Goal: Task Accomplishment & Management: Manage account settings

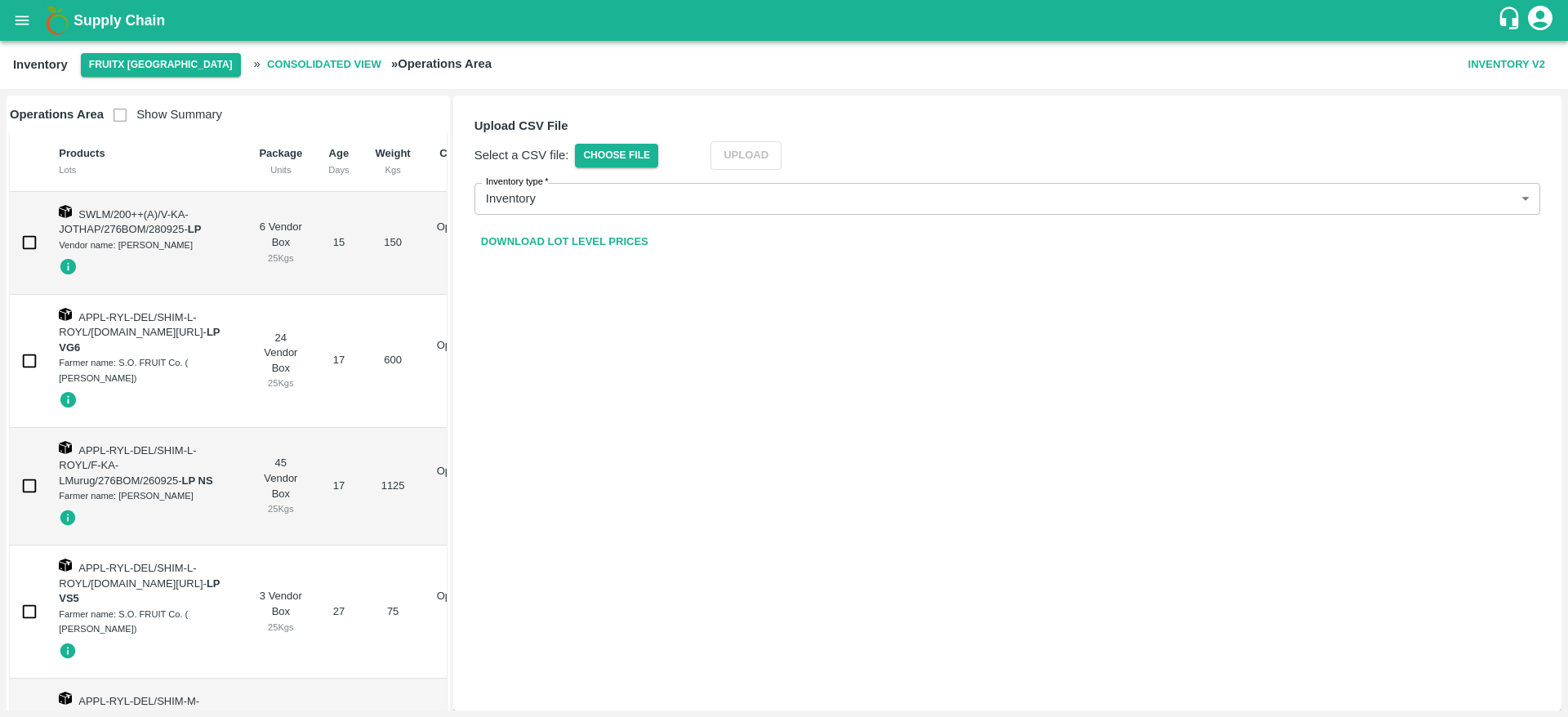
click at [112, 15] on b "Supply Chain" at bounding box center [118, 20] width 92 height 16
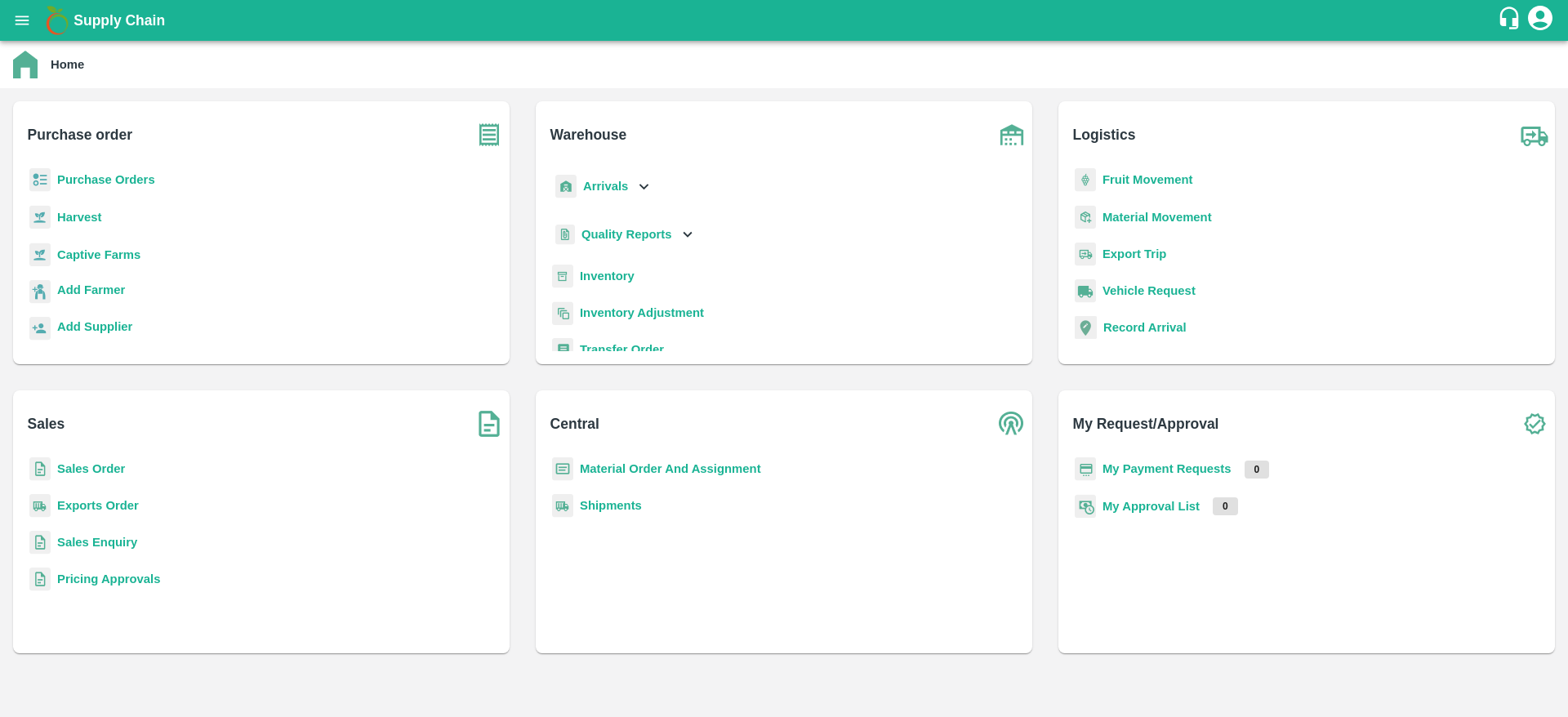
click at [91, 548] on b "Sales Enquiry" at bounding box center [97, 542] width 80 height 13
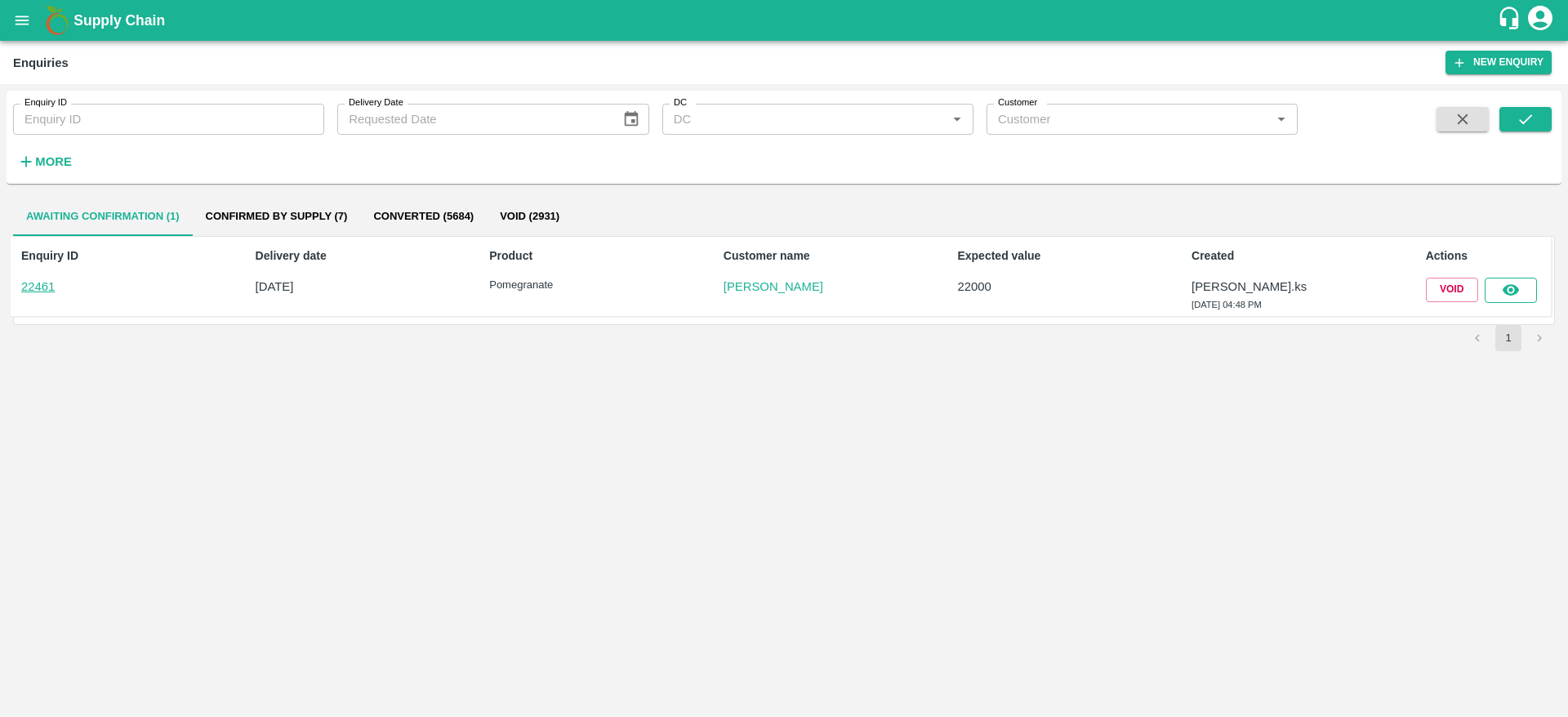
click at [1520, 290] on button "button" at bounding box center [1510, 289] width 53 height 24
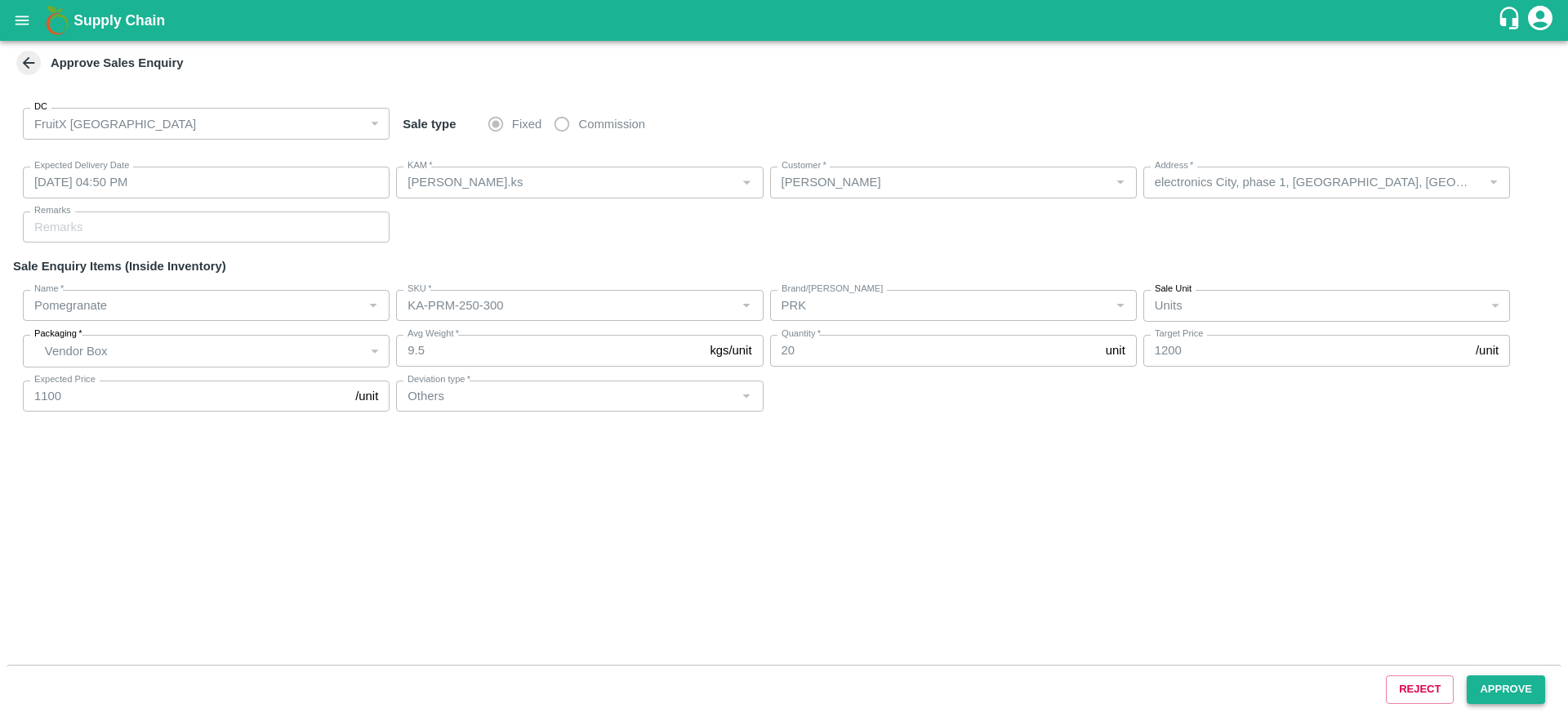
click at [1490, 692] on button "Approve" at bounding box center [1506, 689] width 78 height 29
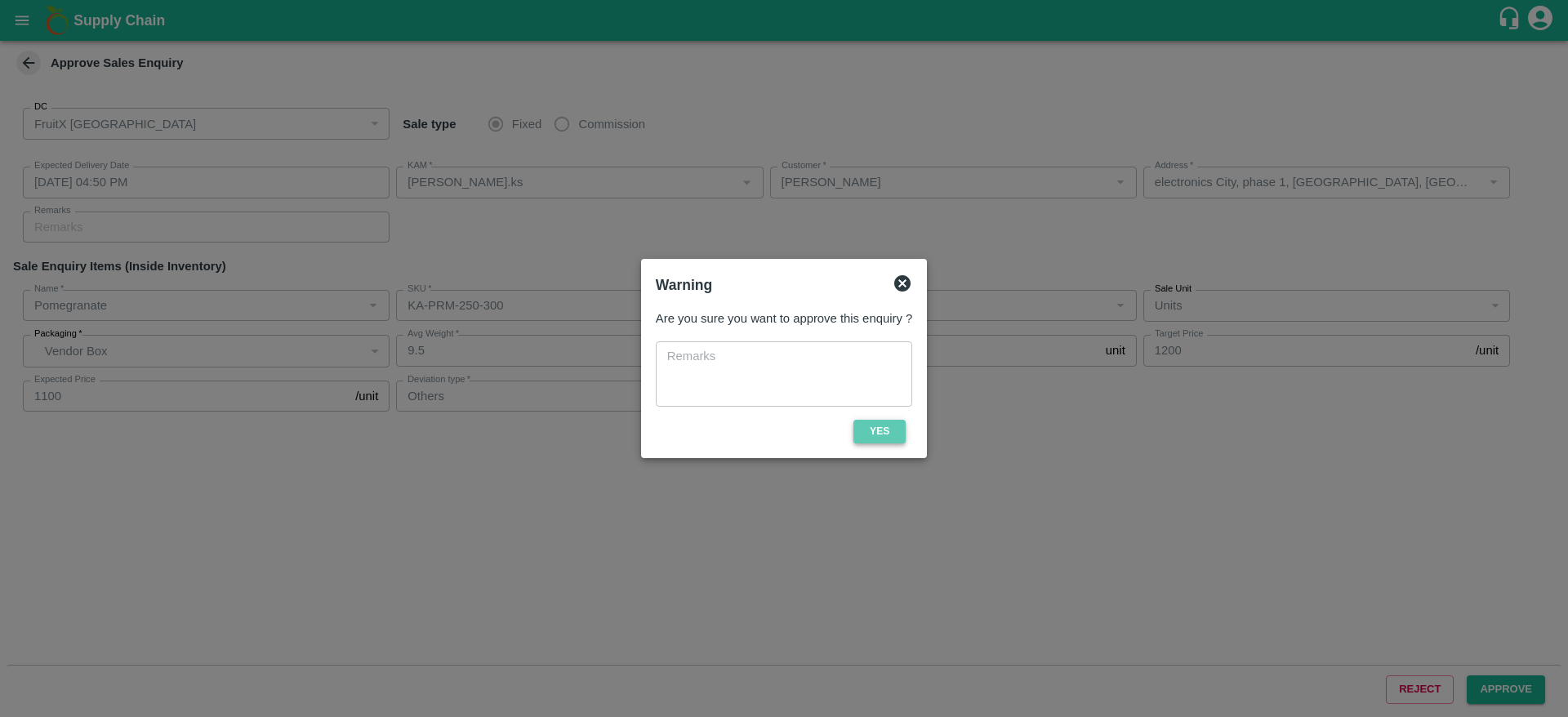
click at [888, 425] on button "Yes" at bounding box center [879, 431] width 53 height 24
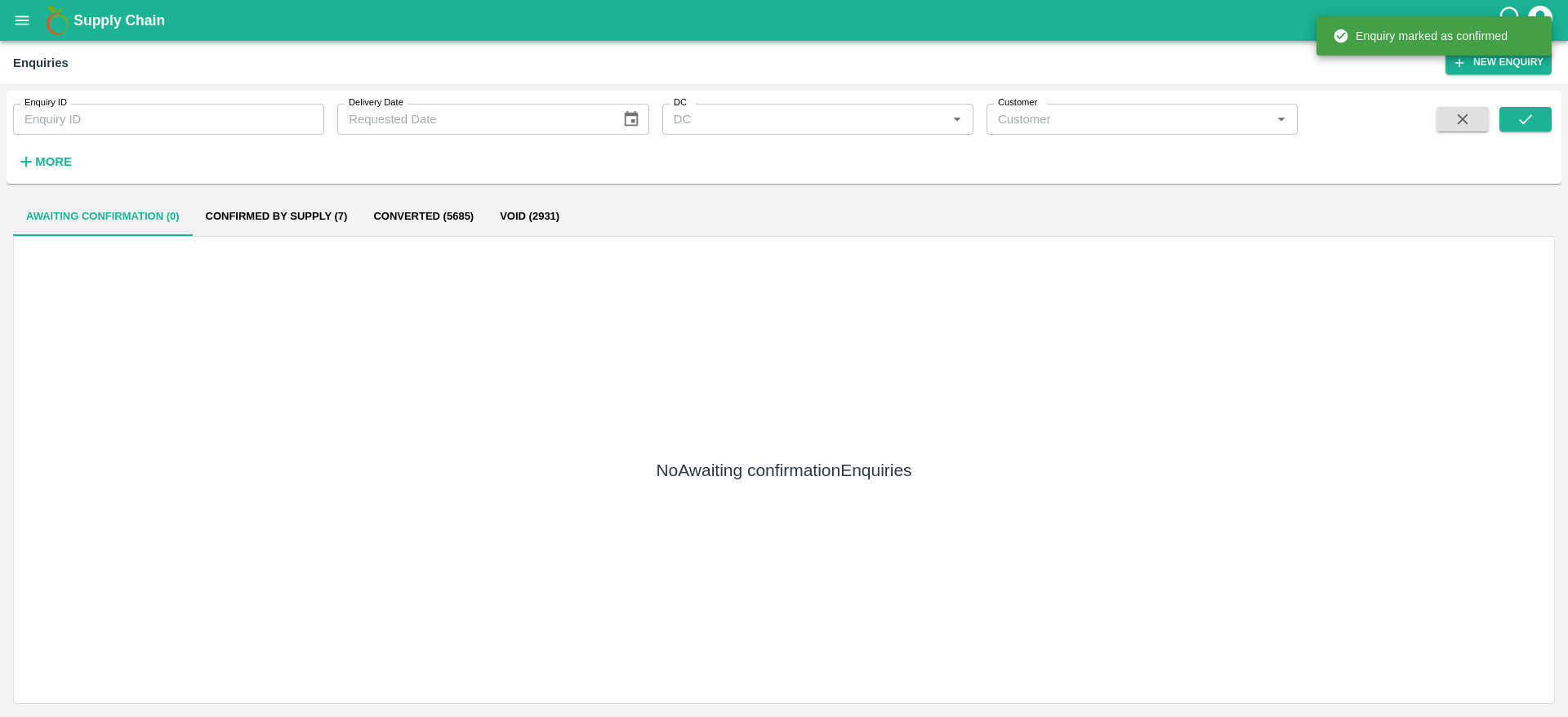
click at [109, 14] on b "Supply Chain" at bounding box center [118, 20] width 92 height 16
